Goal: Navigation & Orientation: Find specific page/section

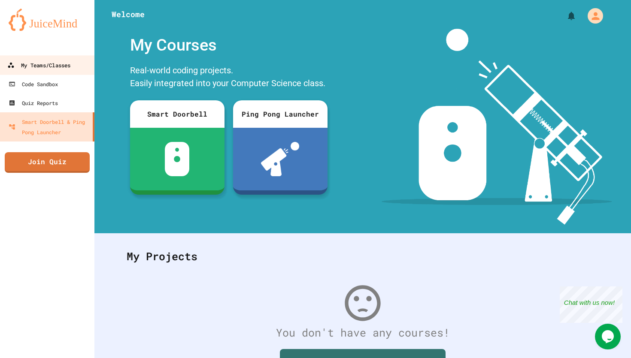
click at [56, 69] on div "My Teams/Classes" at bounding box center [38, 65] width 63 height 11
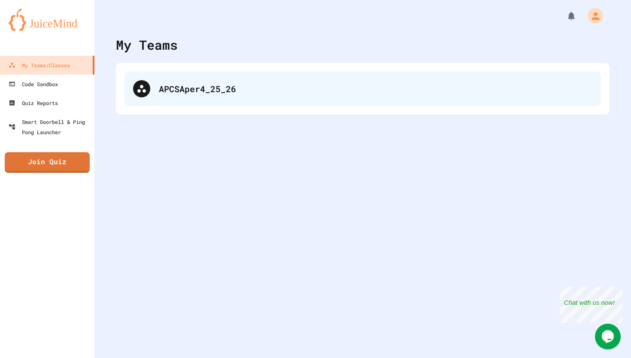
click at [175, 97] on div "APCSAper4_25_26" at bounding box center [362, 89] width 476 height 34
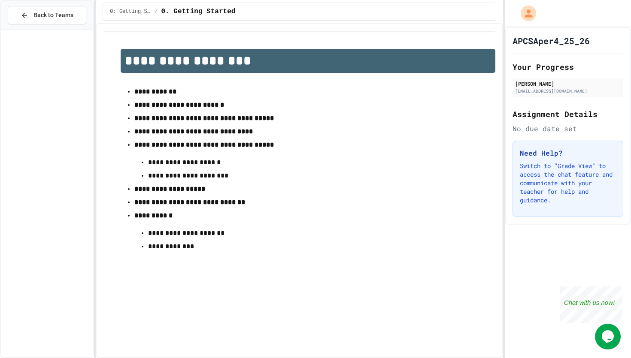
scroll to position [1090, 0]
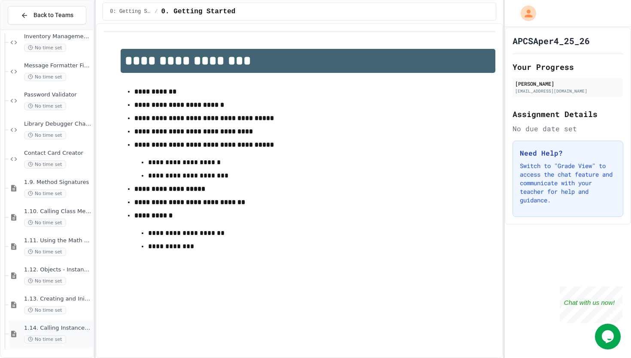
click at [63, 332] on span "1.14. Calling Instance Methods" at bounding box center [57, 328] width 67 height 7
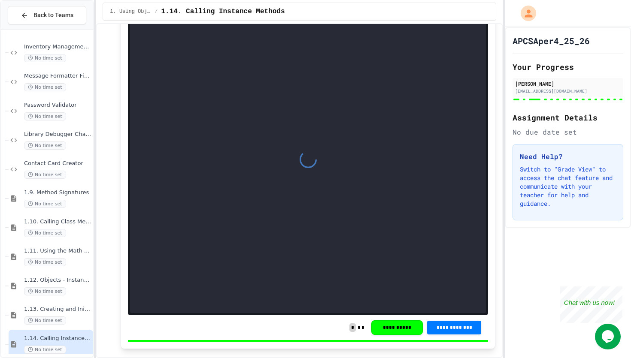
scroll to position [1450, 0]
